Goal: Check status: Check status

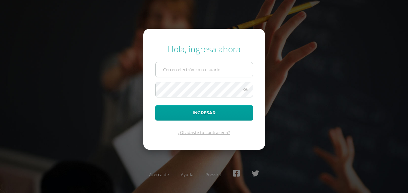
click at [184, 68] on input "text" at bounding box center [204, 69] width 97 height 15
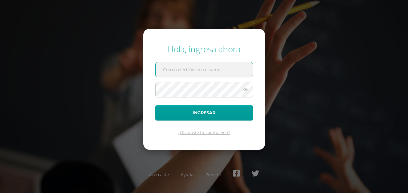
click at [205, 65] on input "text" at bounding box center [204, 69] width 97 height 15
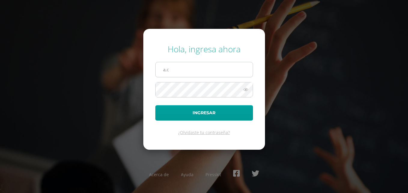
drag, startPoint x: 202, startPoint y: 44, endPoint x: 180, endPoint y: 72, distance: 35.6
click at [180, 72] on form "Hola, ingresa ahora a,c Ingresar ¿Olvidaste tu contraseña?" at bounding box center [204, 89] width 122 height 121
click at [180, 72] on input "a,c" at bounding box center [204, 69] width 97 height 15
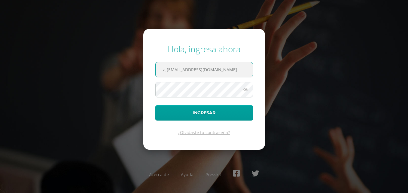
type input "a,cardona.1edb@gmail.com"
click at [195, 79] on form "Hola, ingresa ahora a,cardona.1edb@gmail.com Ingresar ¿Olvidaste tu contraseña?" at bounding box center [204, 89] width 122 height 121
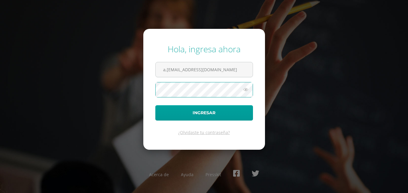
click at [155, 105] on button "Ingresar" at bounding box center [204, 112] width 98 height 15
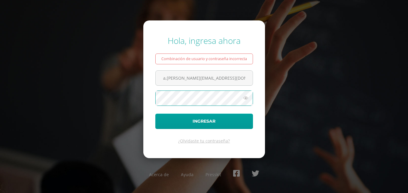
click at [155, 114] on button "Ingresar" at bounding box center [204, 121] width 98 height 15
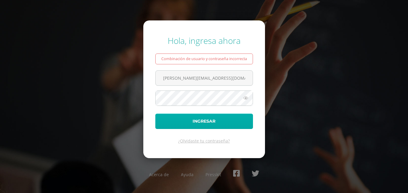
type input "a.cardona.1edb@gmail.com"
click at [206, 125] on button "Ingresar" at bounding box center [204, 121] width 98 height 15
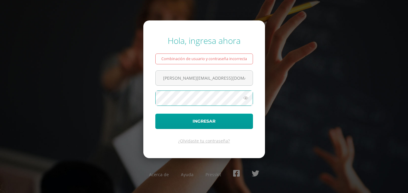
click at [155, 114] on button "Ingresar" at bounding box center [204, 121] width 98 height 15
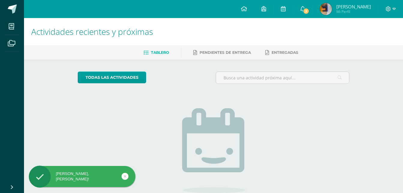
click at [332, 10] on img at bounding box center [326, 9] width 12 height 12
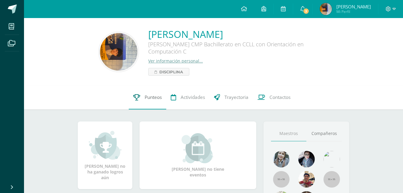
click at [148, 97] on span "Punteos" at bounding box center [153, 97] width 17 height 6
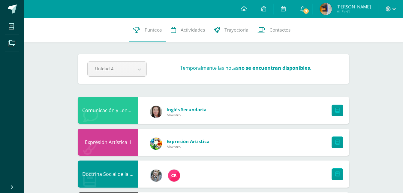
click at [178, 63] on div "Unidad 4 Unidad 1 Unidad 2 Unidad 3 Unidad 4 Temporalmente las notas no se encu…" at bounding box center [213, 68] width 257 height 15
drag, startPoint x: 177, startPoint y: 62, endPoint x: 181, endPoint y: 53, distance: 10.1
click at [178, 60] on div "Pendiente Unidad 4 Unidad 1 Unidad 2 Unidad 3 Unidad 4 Temporalmente las notas …" at bounding box center [214, 69] width 272 height 30
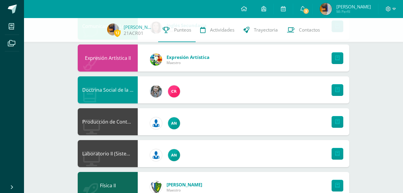
scroll to position [90, 0]
